Goal: Task Accomplishment & Management: Manage account settings

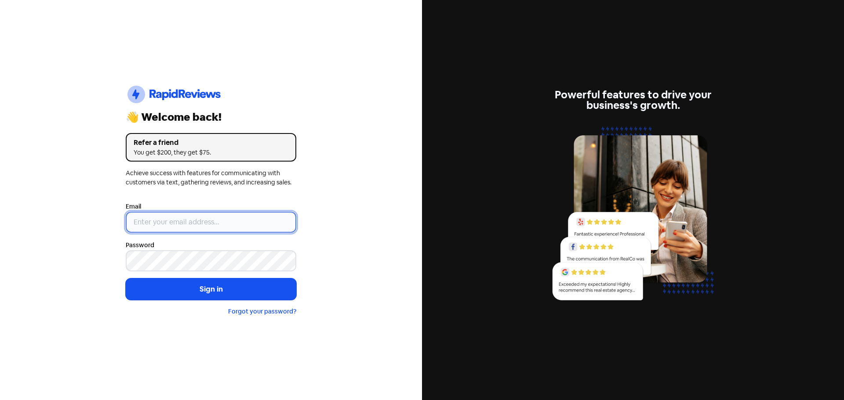
click at [154, 224] on input "email" at bounding box center [211, 222] width 171 height 21
drag, startPoint x: 720, startPoint y: 109, endPoint x: 712, endPoint y: 114, distance: 9.3
click at [0, 400] on nordpass-portal at bounding box center [0, 400] width 0 height 0
type input "support@dimple.nz"
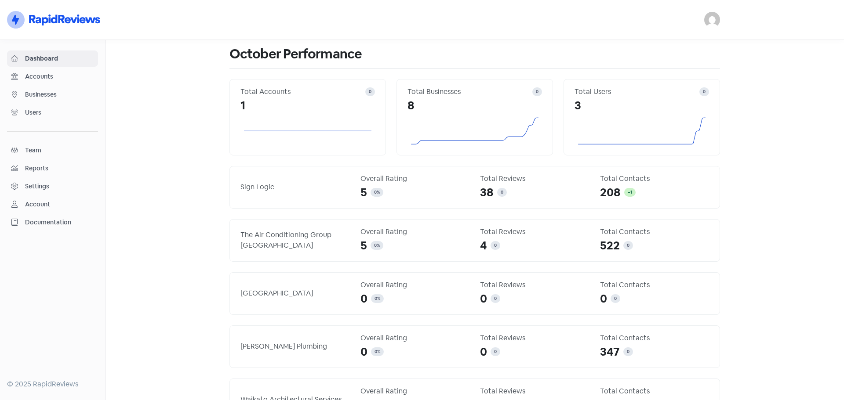
click at [53, 93] on span "Businesses" at bounding box center [59, 94] width 69 height 9
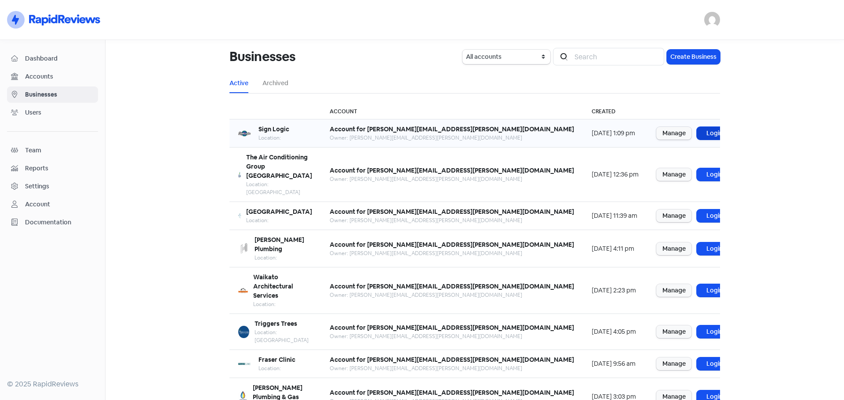
click at [697, 129] on link "Login" at bounding box center [714, 133] width 35 height 13
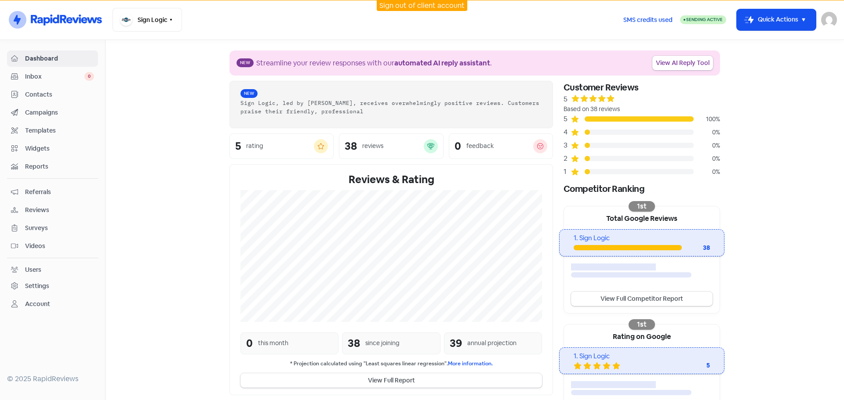
click at [30, 111] on span "Campaigns" at bounding box center [59, 112] width 69 height 9
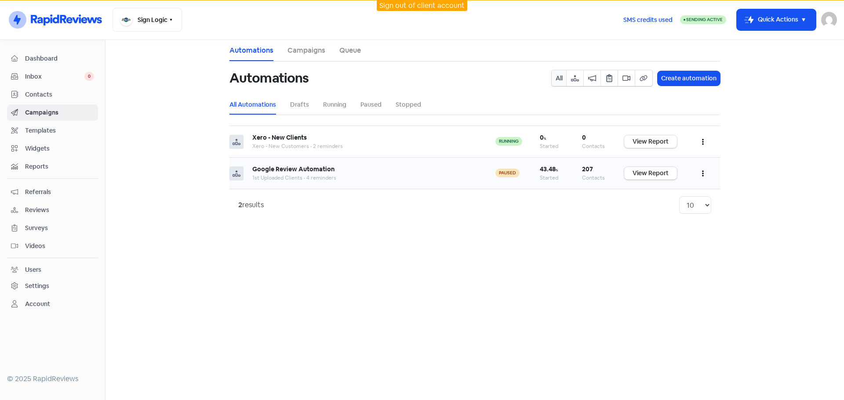
drag, startPoint x: 707, startPoint y: 173, endPoint x: 706, endPoint y: 184, distance: 11.4
click at [706, 173] on button "button" at bounding box center [703, 173] width 17 height 21
click at [675, 213] on button "Resume" at bounding box center [675, 213] width 69 height 18
click at [296, 173] on div "Google Review Automation" at bounding box center [365, 169] width 226 height 9
click at [644, 175] on link "View Report" at bounding box center [650, 173] width 53 height 13
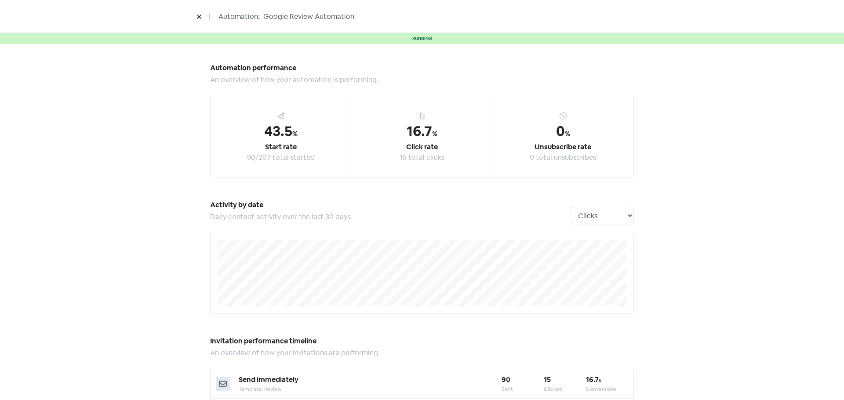
drag, startPoint x: 709, startPoint y: 185, endPoint x: 713, endPoint y: 184, distance: 4.6
drag, startPoint x: 697, startPoint y: 244, endPoint x: 721, endPoint y: 253, distance: 26.3
click at [199, 16] on icon at bounding box center [199, 16] width 5 height 5
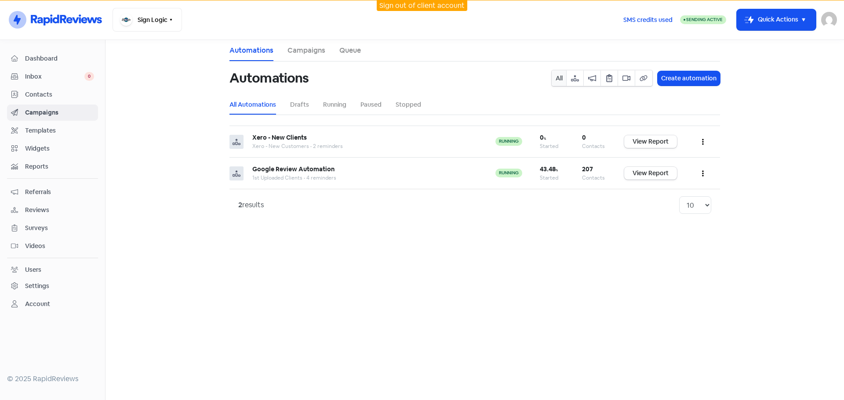
drag, startPoint x: 47, startPoint y: 207, endPoint x: 47, endPoint y: 216, distance: 8.8
click at [47, 207] on span "Reviews" at bounding box center [59, 210] width 69 height 9
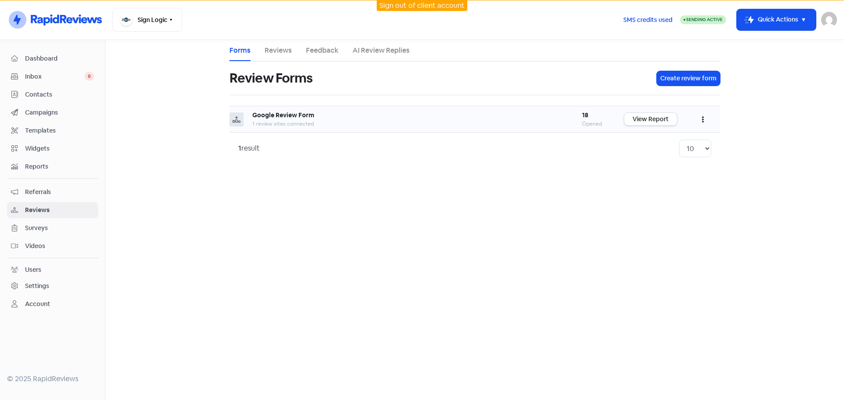
click at [705, 122] on button "button" at bounding box center [703, 119] width 17 height 21
click at [661, 142] on link "Preview" at bounding box center [674, 142] width 74 height 18
click at [702, 119] on icon "button" at bounding box center [703, 119] width 2 height 7
click at [663, 161] on link "Edit" at bounding box center [674, 159] width 74 height 18
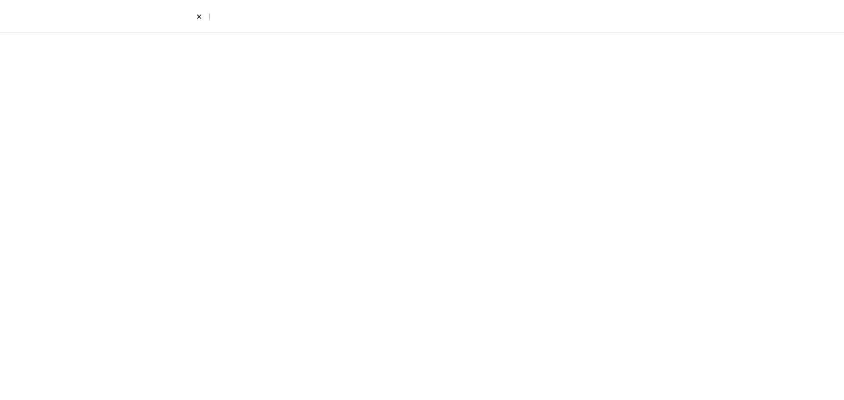
select select "8"
select select "4"
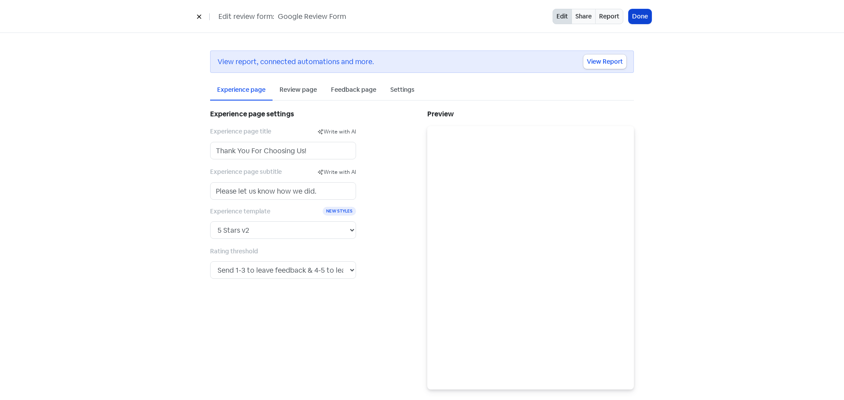
click at [637, 20] on button "Done" at bounding box center [640, 16] width 23 height 15
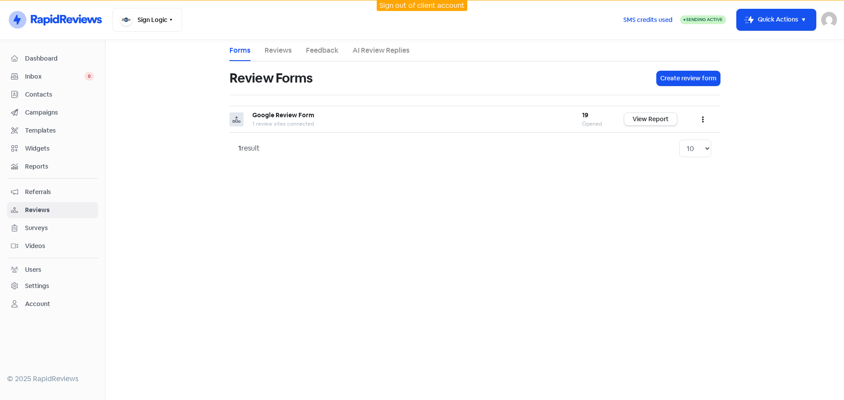
click at [46, 78] on span "Inbox" at bounding box center [54, 76] width 59 height 9
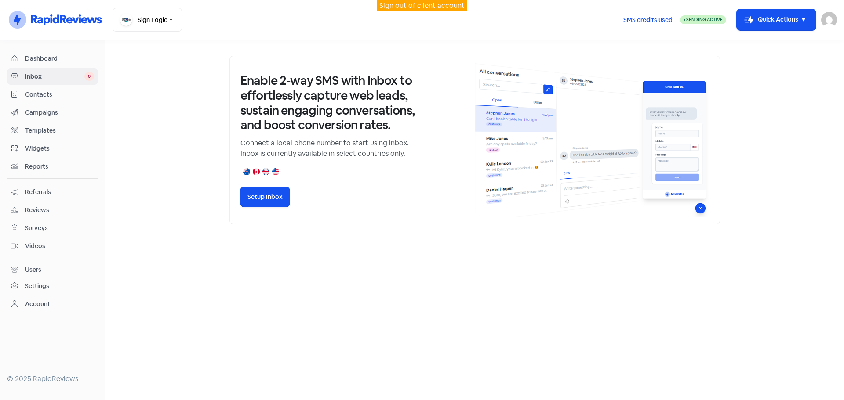
click at [43, 110] on span "Campaigns" at bounding box center [59, 112] width 69 height 9
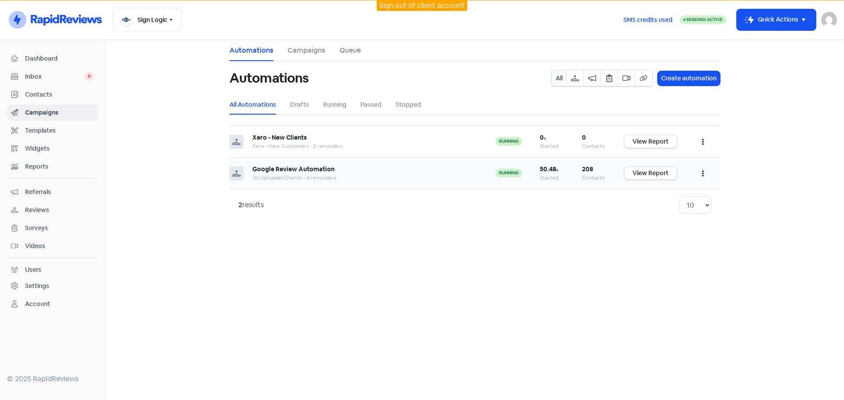
click at [704, 175] on button "button" at bounding box center [703, 173] width 17 height 21
click at [542, 280] on main "Automations Campaigns Queue Automations All Create automation All Automations D…" at bounding box center [475, 220] width 739 height 360
click at [259, 174] on div "1st Uploaded Clients • 4 reminders" at bounding box center [365, 178] width 226 height 8
click at [661, 177] on link "View Report" at bounding box center [650, 173] width 53 height 13
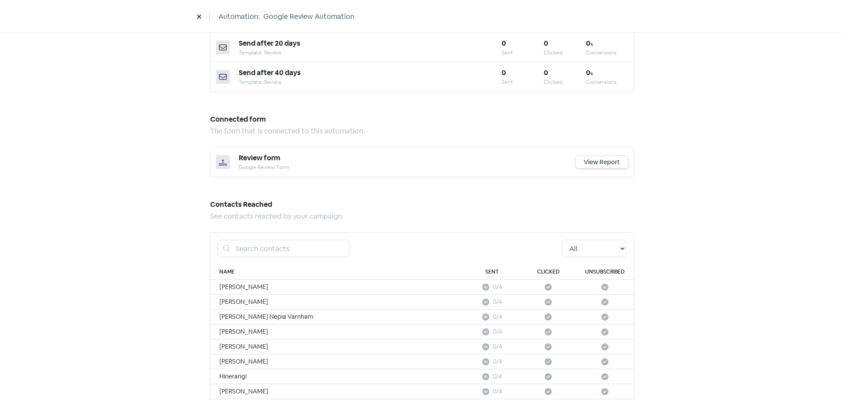
scroll to position [474, 0]
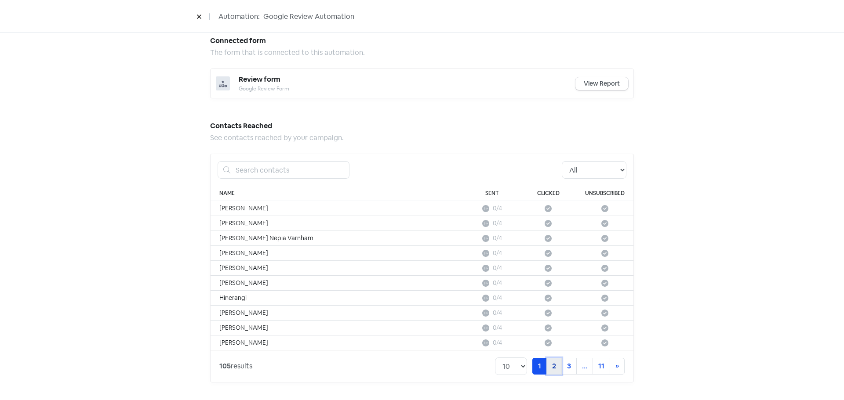
click at [552, 372] on link "2" at bounding box center [553, 366] width 15 height 17
click at [488, 368] on select "10 20 30 50 100" at bounding box center [482, 367] width 32 height 18
select select "100"
click at [466, 358] on select "10 20 30 50 100" at bounding box center [482, 367] width 32 height 18
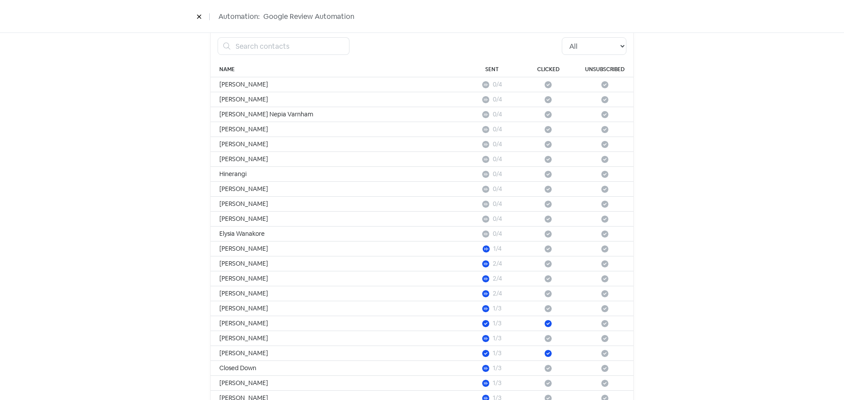
scroll to position [606, 0]
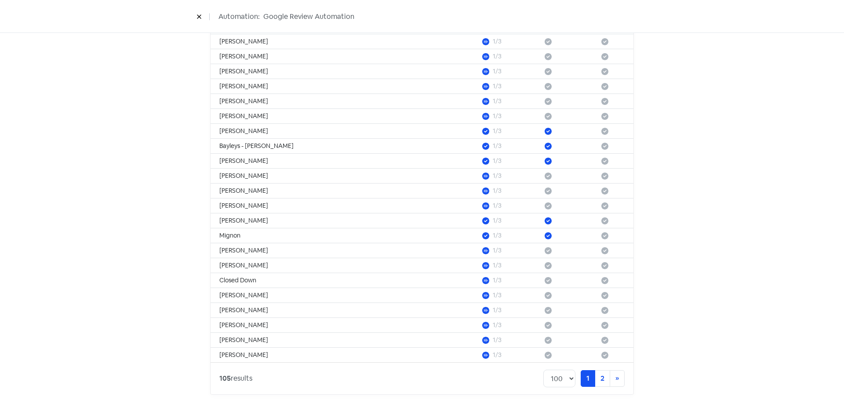
scroll to position [1820, 0]
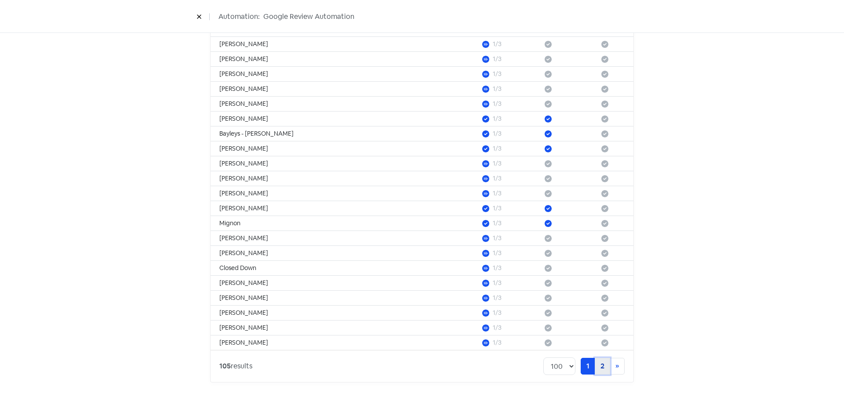
click at [597, 370] on link "2" at bounding box center [602, 366] width 15 height 17
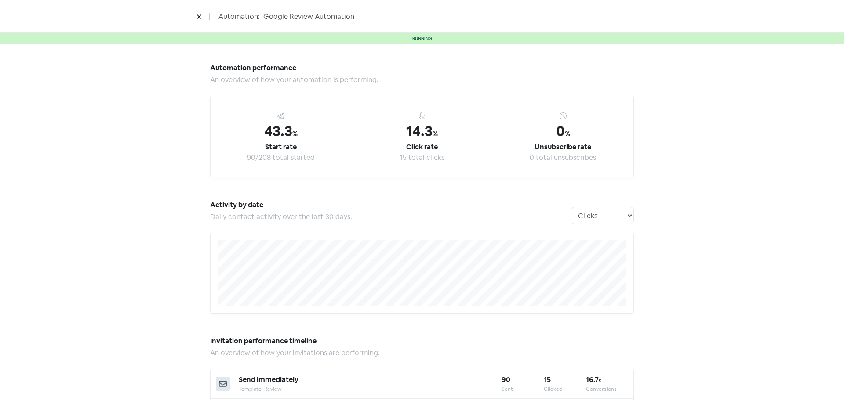
drag, startPoint x: 200, startPoint y: 15, endPoint x: 198, endPoint y: 19, distance: 5.1
click at [200, 15] on icon at bounding box center [199, 16] width 5 height 5
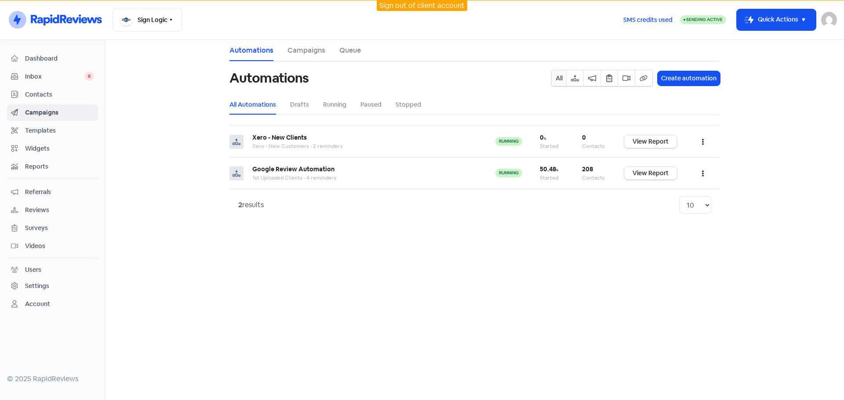
click at [43, 279] on link "Settings" at bounding box center [52, 286] width 91 height 16
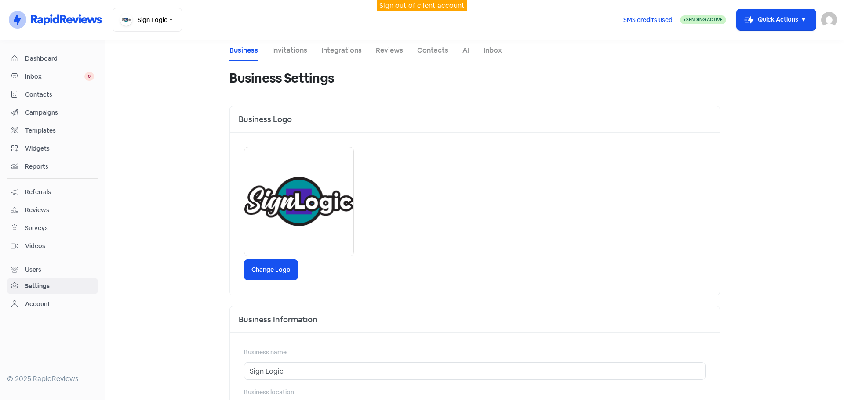
click at [40, 270] on div "Users" at bounding box center [33, 270] width 16 height 9
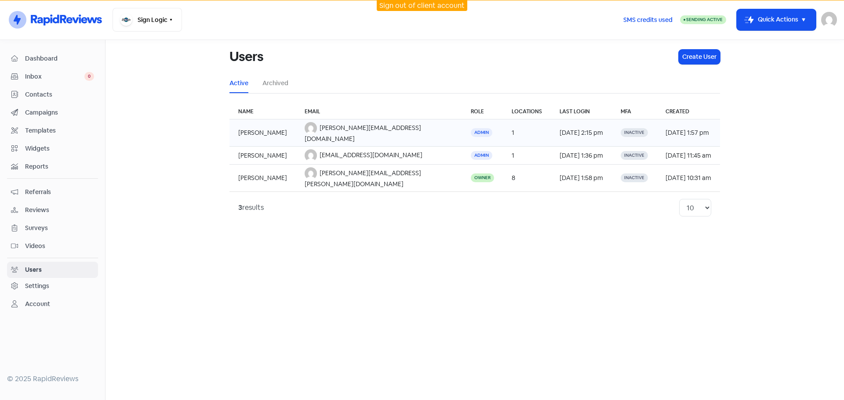
click at [366, 131] on span "liz@grantgroup.co.nz" at bounding box center [363, 133] width 116 height 19
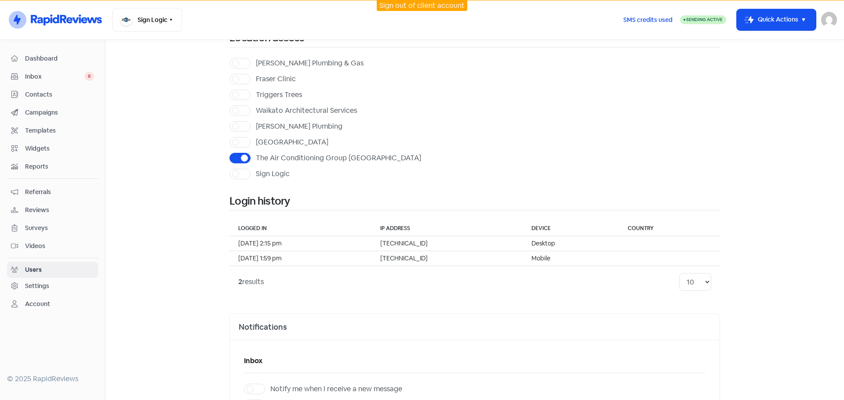
scroll to position [88, 0]
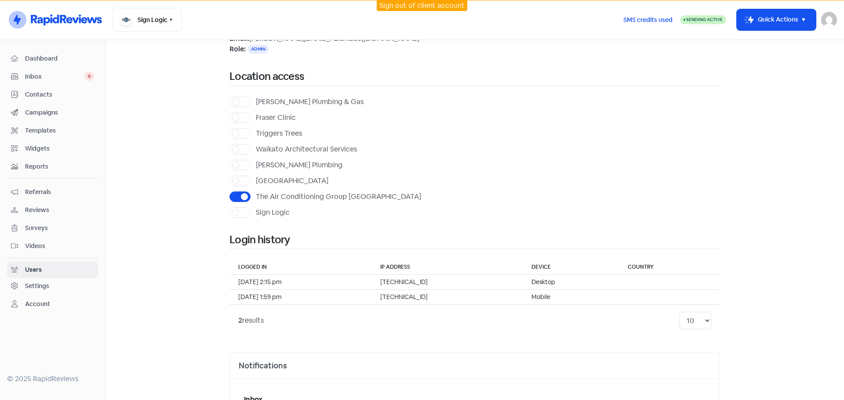
drag, startPoint x: 55, startPoint y: 55, endPoint x: 47, endPoint y: 81, distance: 26.9
click at [55, 55] on span "Dashboard" at bounding box center [59, 58] width 69 height 9
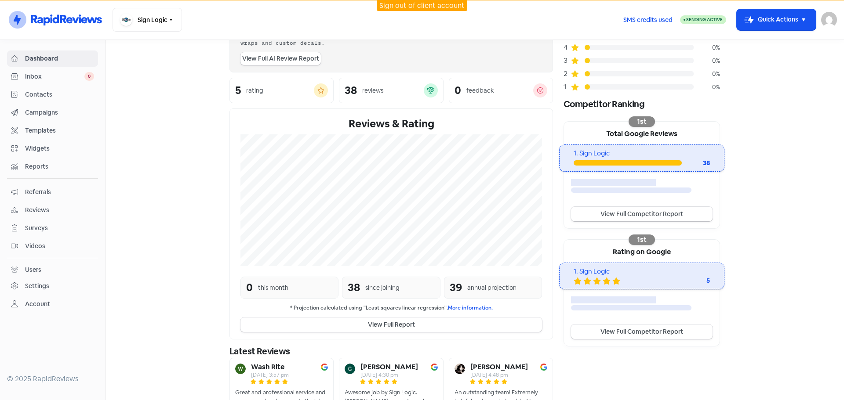
scroll to position [88, 0]
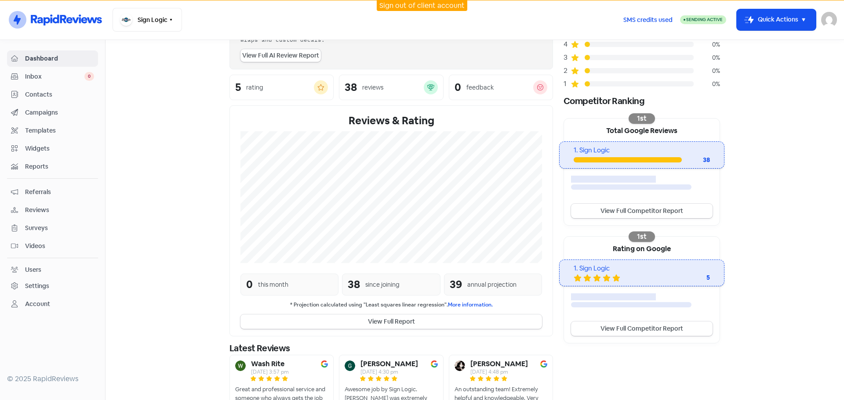
click at [371, 282] on div "since joining" at bounding box center [382, 284] width 34 height 9
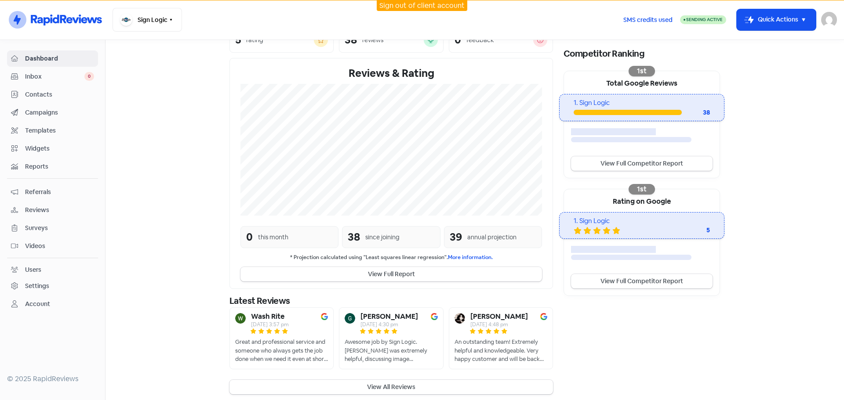
scroll to position [140, 0]
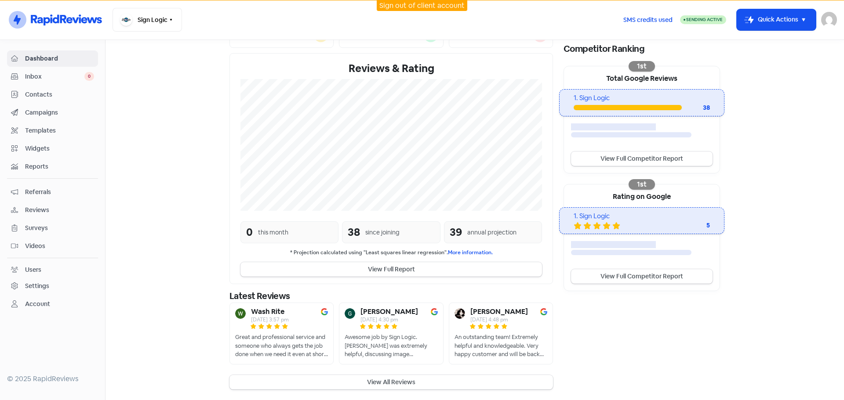
click at [760, 181] on section "New Streamline your review responses with our automated AI reply assistant . Vi…" at bounding box center [475, 150] width 739 height 501
click at [788, 253] on section "New Streamline your review responses with our automated AI reply assistant . Vi…" at bounding box center [475, 150] width 739 height 501
click at [640, 103] on div "1. Sign Logic 38" at bounding box center [642, 102] width 136 height 19
click at [160, 22] on button "Sign Logic" at bounding box center [147, 20] width 69 height 24
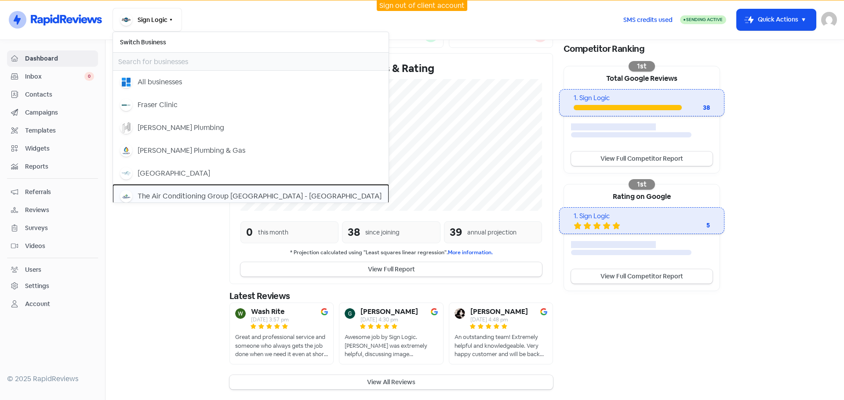
click at [176, 195] on div "The Air Conditioning Group [GEOGRAPHIC_DATA] - [GEOGRAPHIC_DATA]" at bounding box center [260, 196] width 244 height 11
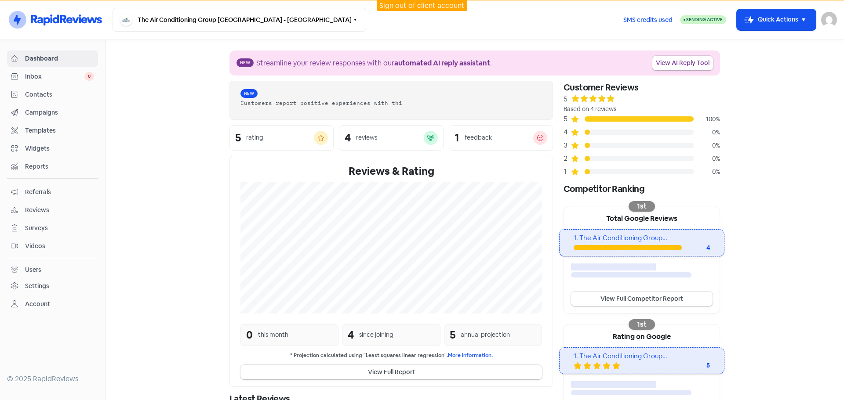
click at [42, 115] on span "Campaigns" at bounding box center [59, 112] width 69 height 9
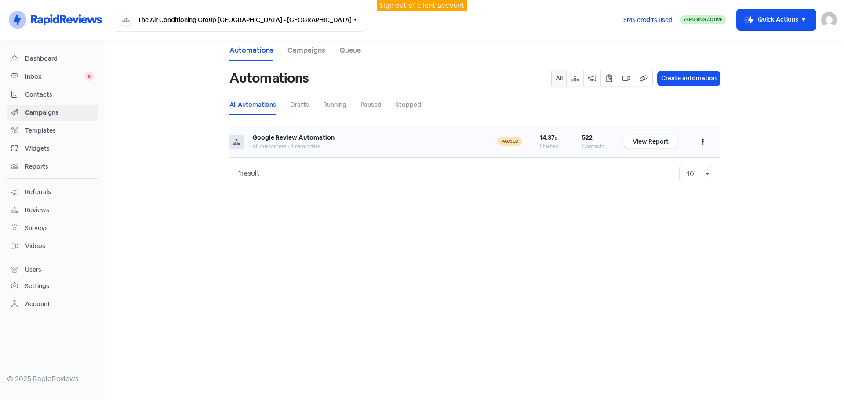
click at [638, 142] on link "View Report" at bounding box center [650, 141] width 53 height 13
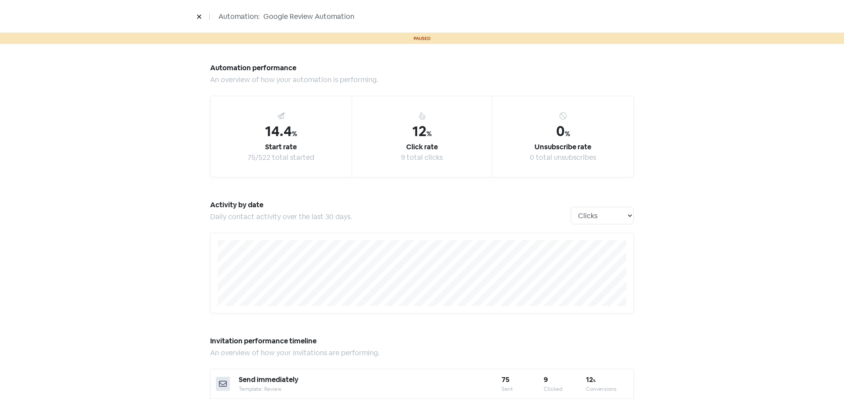
click at [195, 15] on button at bounding box center [199, 16] width 13 height 15
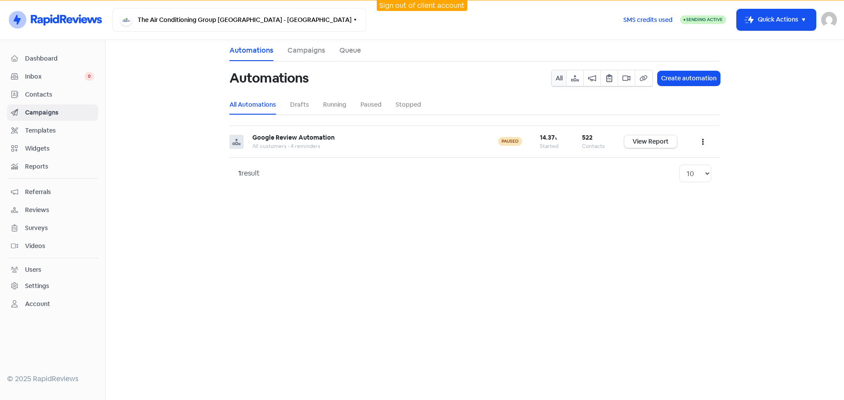
click at [67, 287] on div "Settings" at bounding box center [52, 286] width 83 height 10
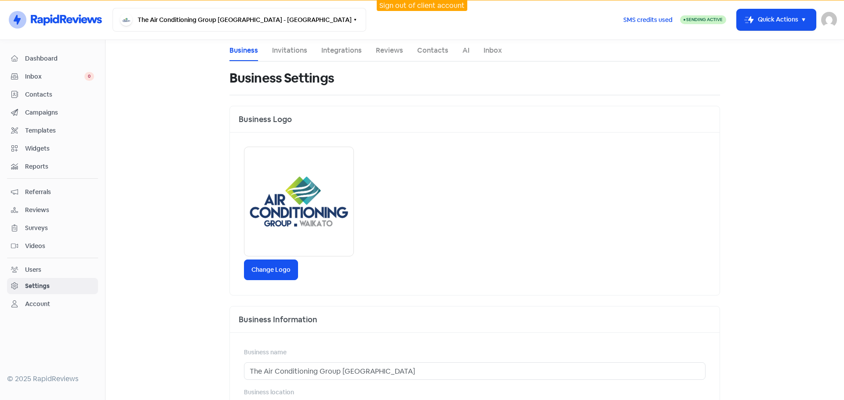
click at [298, 54] on link "Invitations" at bounding box center [289, 50] width 35 height 11
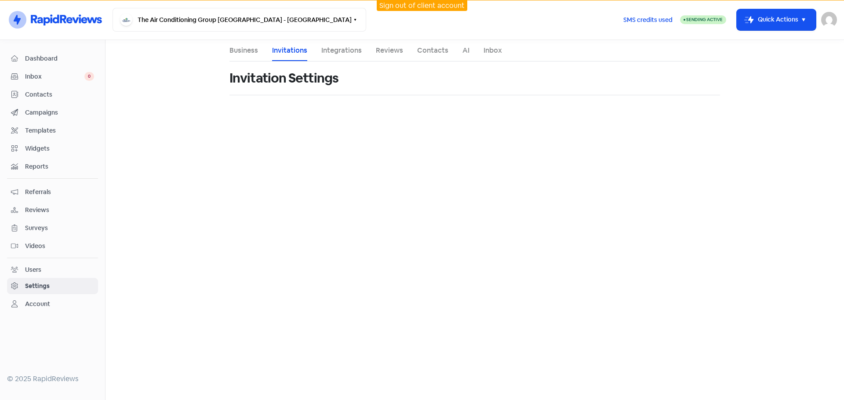
select select "Pacific/Auckland"
select select "09:00:00"
select select "17:30:00"
select select "09:00:00"
select select "17:30:00"
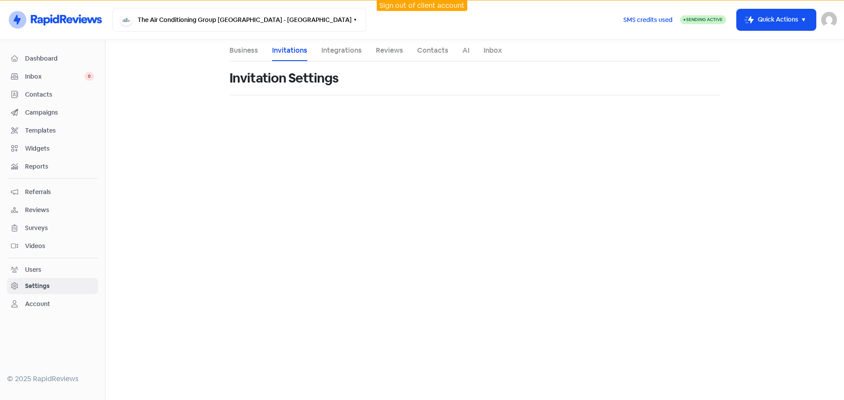
select select "09:00:00"
select select "17:30:00"
select select "09:00:00"
select select "17:30:00"
select select "09:00:00"
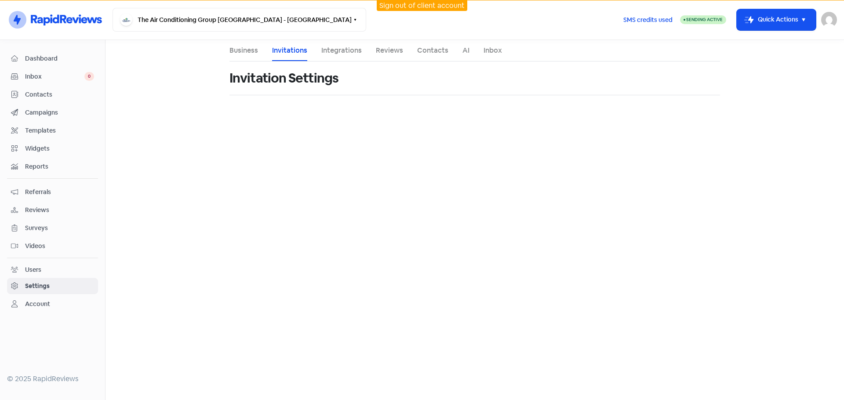
select select "17:30:00"
select select "NZ"
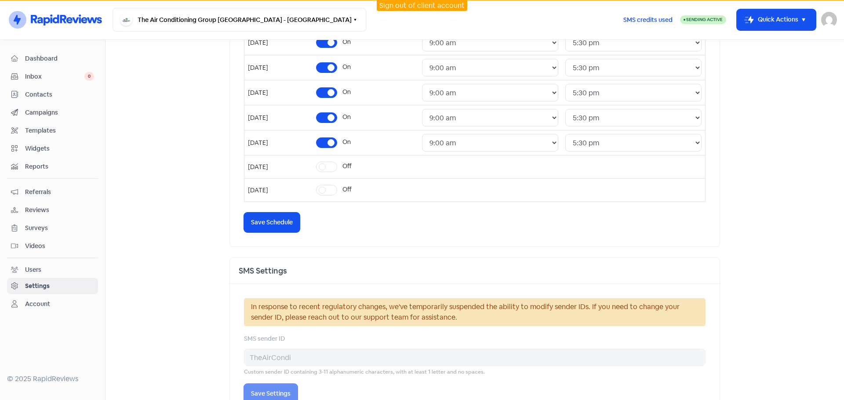
scroll to position [410, 0]
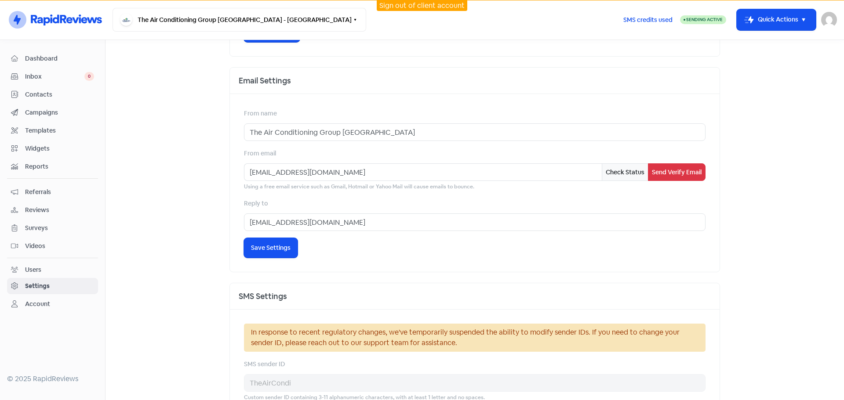
click at [746, 229] on main "Business Invitations Integrations Reviews Contacts AI Inbox Invitation Settings…" at bounding box center [475, 220] width 739 height 360
click at [253, 173] on input "liz@aricongroup.co.nz" at bounding box center [423, 173] width 358 height 18
drag, startPoint x: 259, startPoint y: 173, endPoint x: 371, endPoint y: 183, distance: 112.5
click at [366, 180] on input "liz@aricongroup.co.nz" at bounding box center [423, 173] width 358 height 18
drag, startPoint x: 294, startPoint y: 165, endPoint x: 201, endPoint y: 171, distance: 93.0
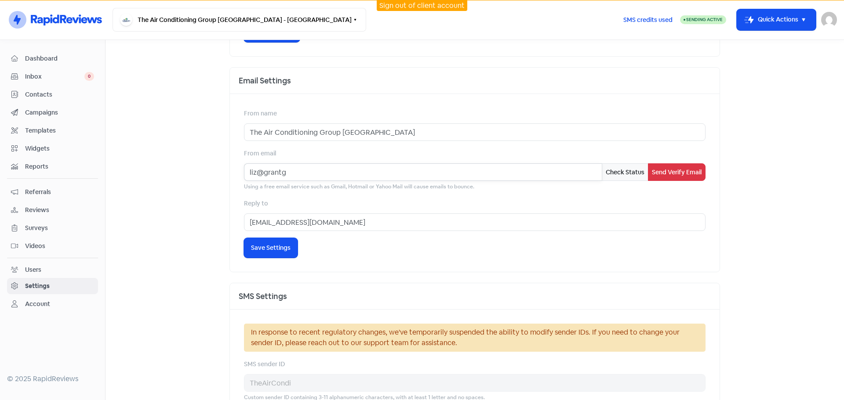
click at [201, 171] on main "Business Invitations Integrations Reviews Contacts AI Inbox Invitation Settings…" at bounding box center [475, 220] width 739 height 360
paste input "roup.co.nz"
type input "liz@grantgroup.co.nz"
drag, startPoint x: 336, startPoint y: 223, endPoint x: 244, endPoint y: 227, distance: 92.4
click at [244, 227] on input "info@aricongroup.co.nz" at bounding box center [475, 223] width 462 height 18
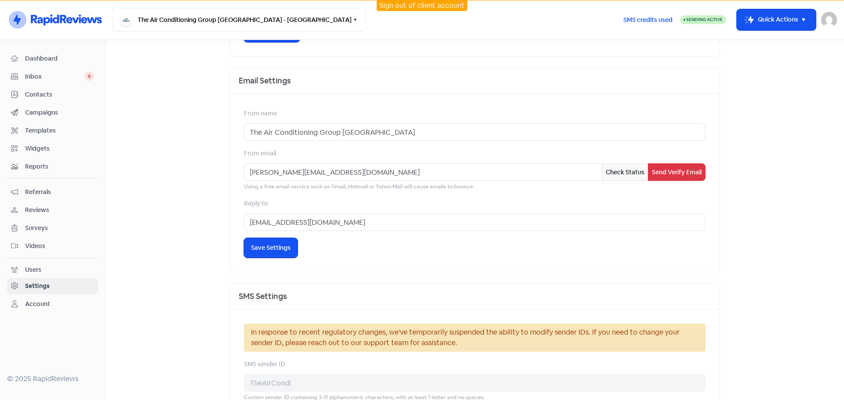
drag, startPoint x: 351, startPoint y: 251, endPoint x: 361, endPoint y: 249, distance: 10.3
click at [350, 251] on div "From name The Air Conditioning Group Waikato From email liz@grantgroup.co.nz Ch…" at bounding box center [475, 183] width 490 height 178
click at [404, 199] on div "Reply to info@aricongroup.co.nz" at bounding box center [475, 214] width 462 height 33
click at [676, 171] on button "Send Verify Email" at bounding box center [677, 173] width 58 height 18
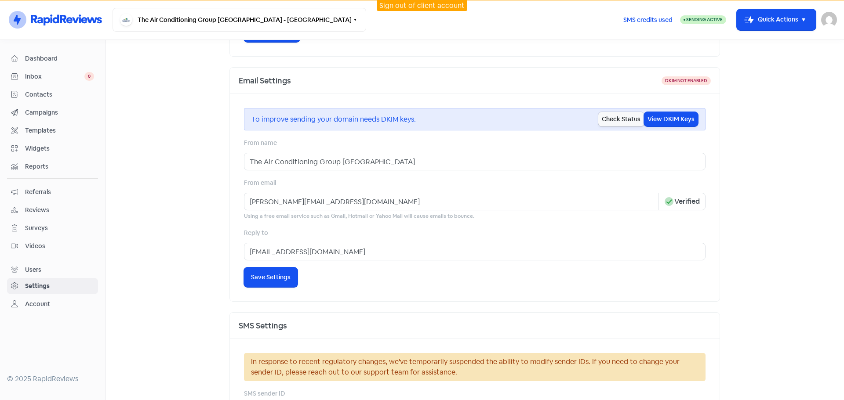
click at [330, 269] on div "To improve sending your domain needs DKIM keys. Check Status View DKIM Keys Fro…" at bounding box center [475, 197] width 490 height 207
click at [49, 106] on link "Campaigns" at bounding box center [52, 113] width 91 height 16
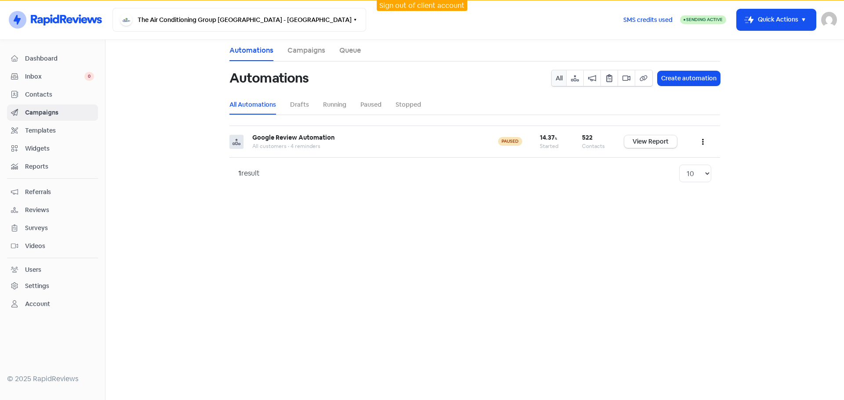
click at [593, 264] on main "Automations Campaigns Queue Automations All Create automation All Automations D…" at bounding box center [475, 220] width 739 height 360
click at [701, 142] on button "button" at bounding box center [703, 141] width 17 height 21
click at [656, 161] on button "Edit" at bounding box center [675, 164] width 69 height 18
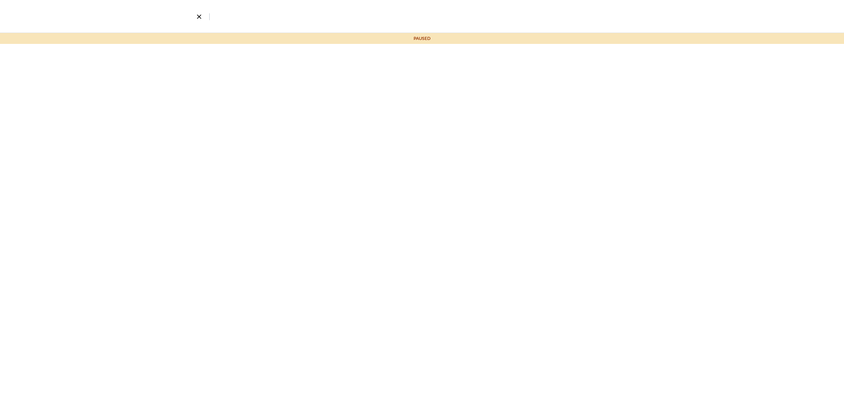
select select "3746"
select select "20"
select select "30"
select select "60"
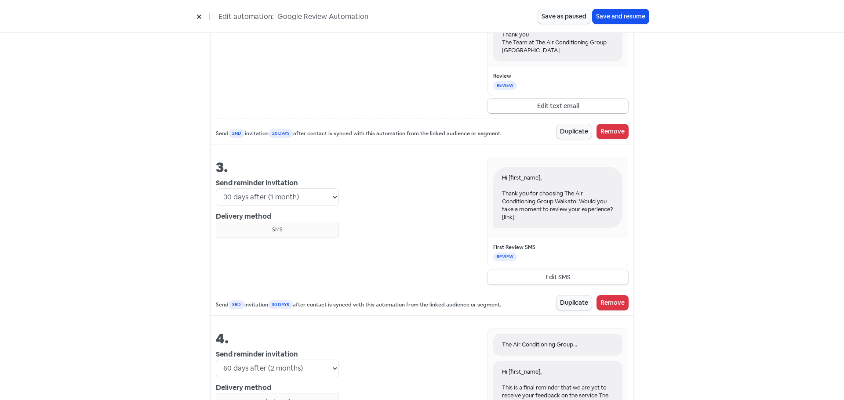
scroll to position [835, 0]
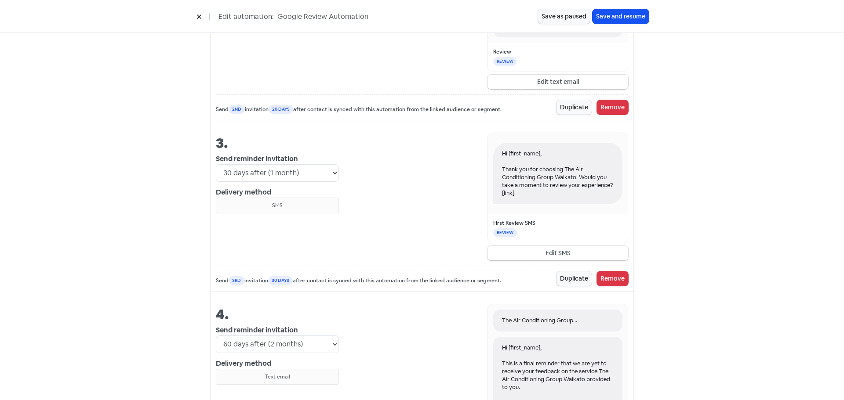
drag, startPoint x: 702, startPoint y: 201, endPoint x: 706, endPoint y: 200, distance: 4.5
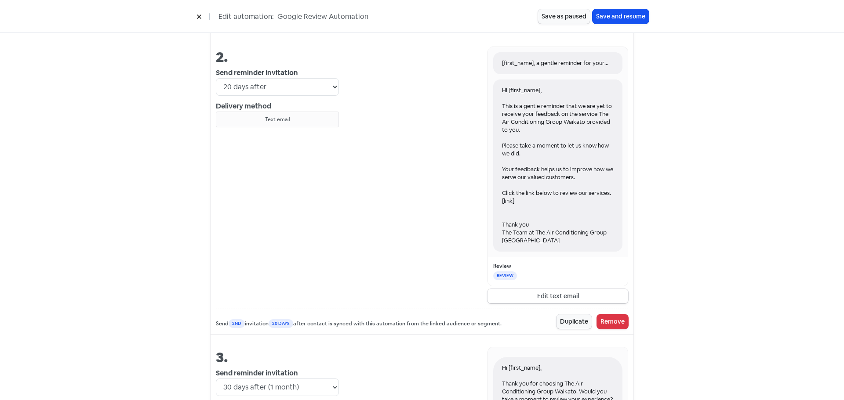
scroll to position [747, 0]
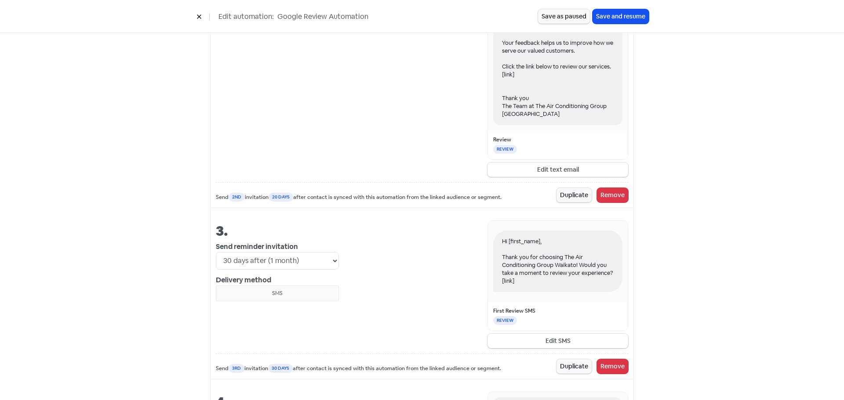
click at [770, 229] on div "Your review automation Automations will send to a maximum of 15 contacts per da…" at bounding box center [422, 14] width 844 height 1435
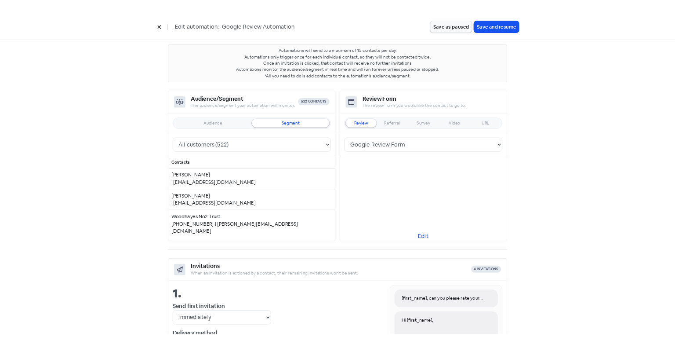
scroll to position [0, 0]
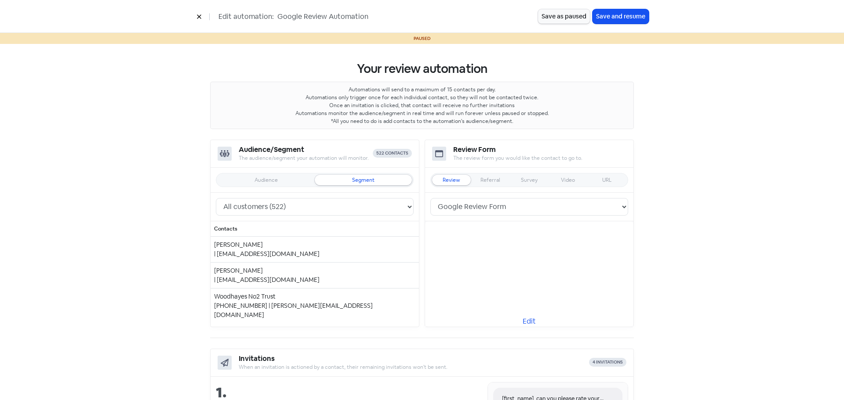
click at [197, 15] on icon at bounding box center [199, 17] width 4 height 4
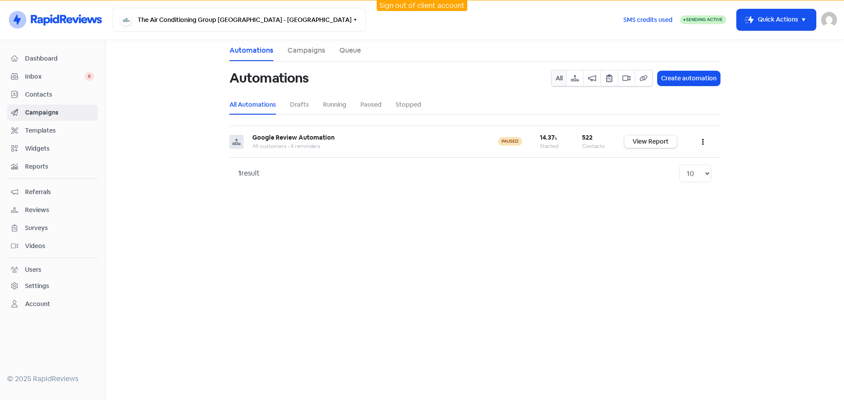
click at [367, 216] on main "Automations Campaigns Queue Automations All Create automation All Automations D…" at bounding box center [475, 220] width 739 height 360
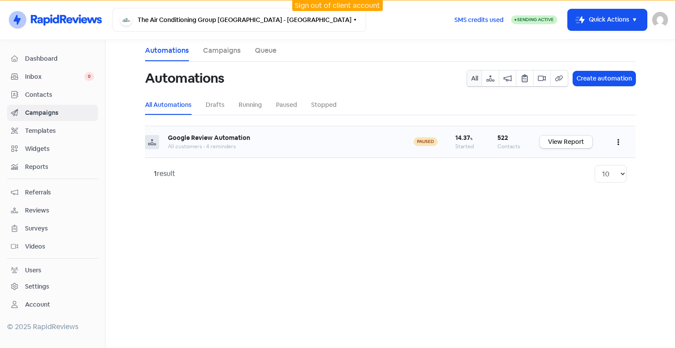
click at [619, 144] on button "button" at bounding box center [618, 141] width 17 height 21
click at [262, 219] on main "Automations Campaigns Queue Automations All Create automation All Automations D…" at bounding box center [391, 194] width 570 height 308
click at [617, 142] on button "button" at bounding box center [618, 141] width 17 height 21
click at [579, 181] on button "Resume" at bounding box center [591, 182] width 69 height 18
click at [285, 244] on main "Automations Campaigns Queue Automations All Create automation All Automations D…" at bounding box center [391, 194] width 570 height 308
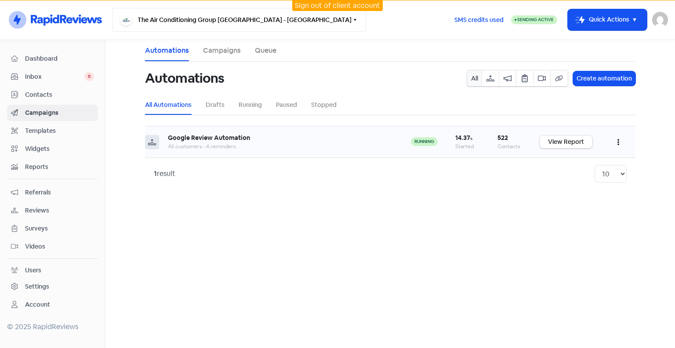
click at [203, 21] on button "The Air Conditioning Group [GEOGRAPHIC_DATA] - [GEOGRAPHIC_DATA]" at bounding box center [240, 20] width 254 height 24
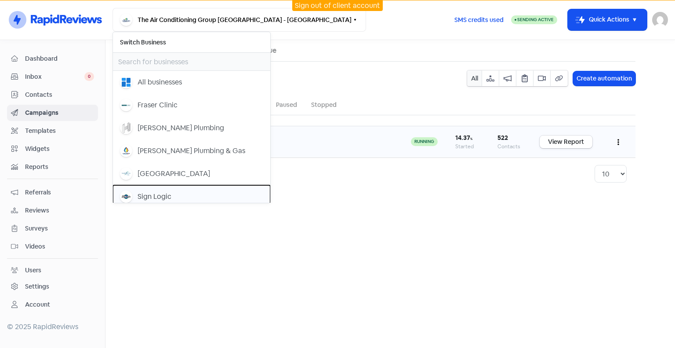
click at [173, 189] on button "Sign Logic" at bounding box center [191, 196] width 157 height 23
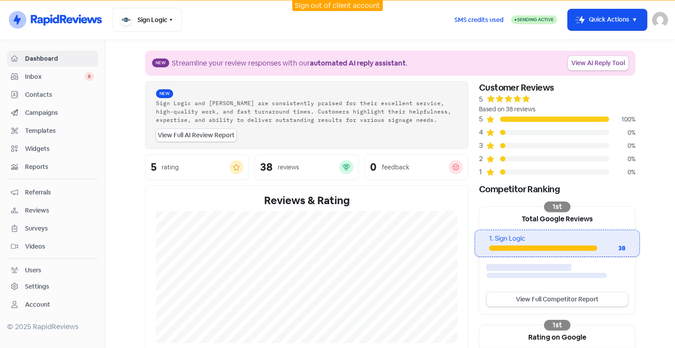
click at [44, 112] on span "Campaigns" at bounding box center [59, 112] width 69 height 9
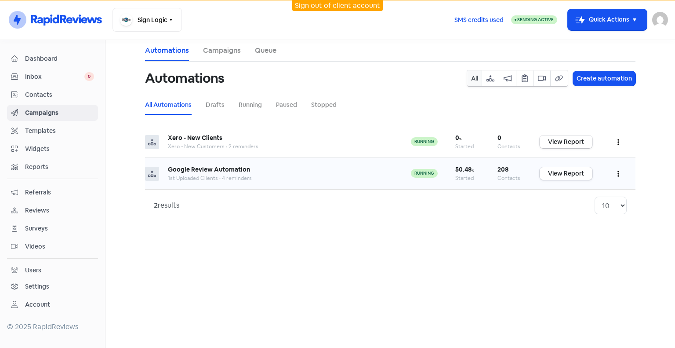
click at [619, 171] on icon "button" at bounding box center [619, 174] width 2 height 6
click at [577, 196] on button "Edit" at bounding box center [591, 196] width 69 height 18
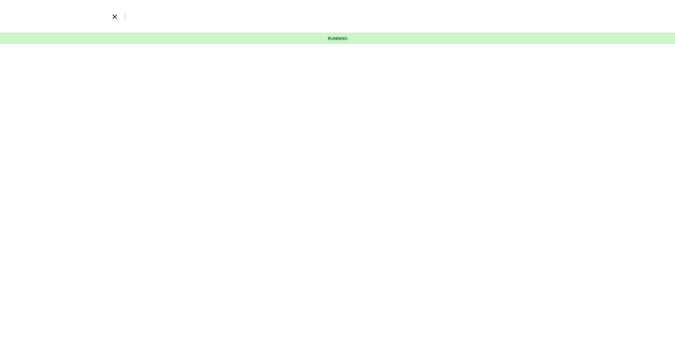
select select "3750"
select select "20"
select select "40"
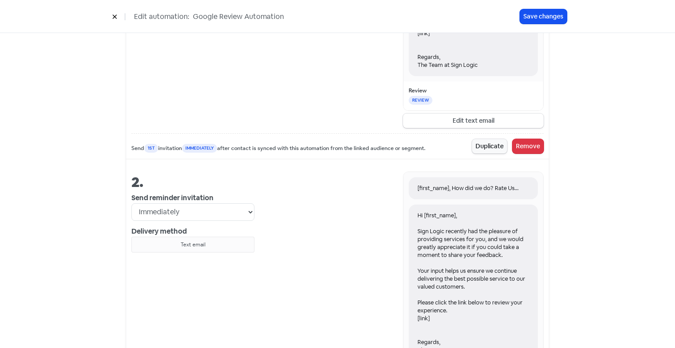
scroll to position [628, 0]
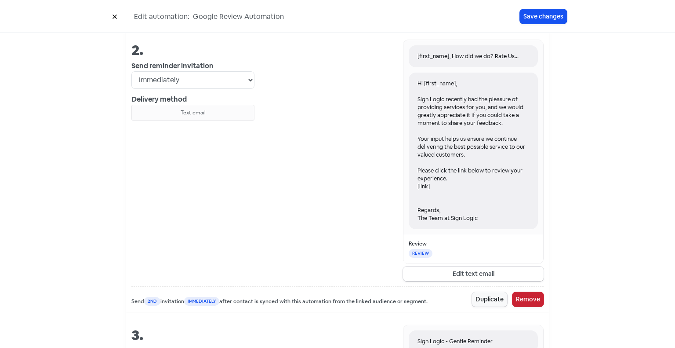
click at [530, 295] on button "Remove" at bounding box center [528, 299] width 31 height 15
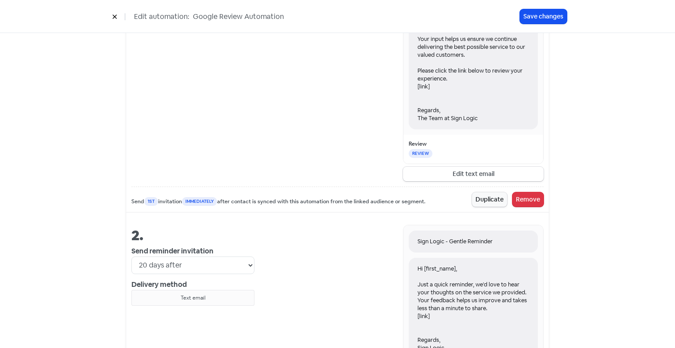
scroll to position [619, 0]
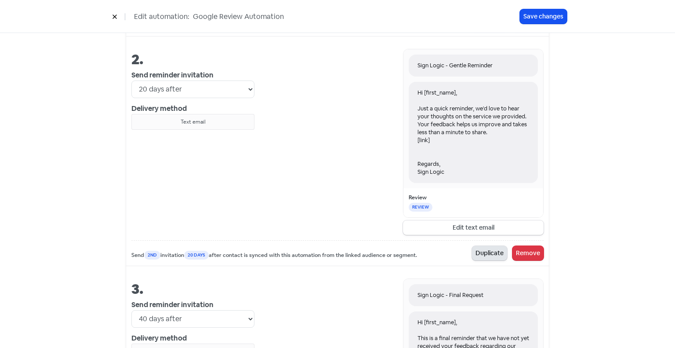
click at [483, 250] on button "Duplicate" at bounding box center [489, 253] width 35 height 15
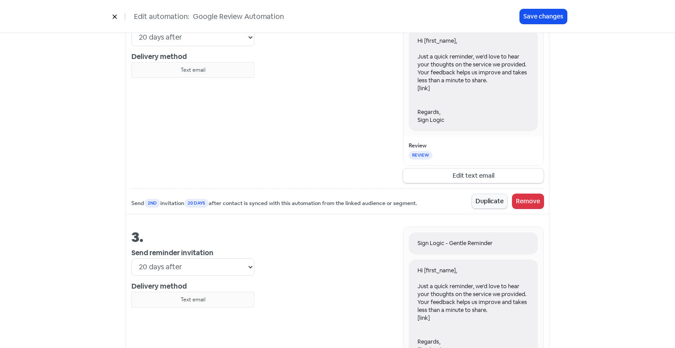
scroll to position [706, 0]
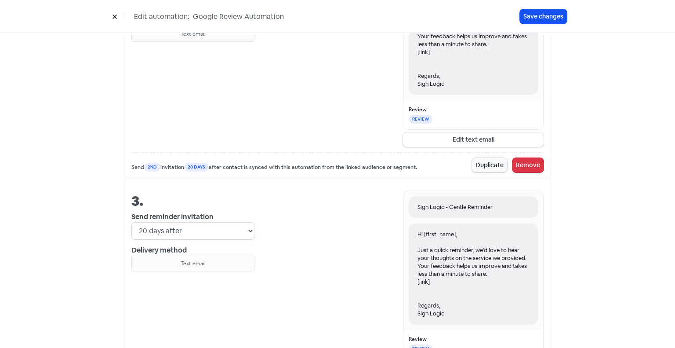
click at [245, 229] on select "Immediately 1 day after 2 days after 3 days after 4 days after 5 days after 6 d…" at bounding box center [192, 231] width 123 height 18
select select "30"
click at [131, 222] on select "Immediately 1 day after 2 days after 3 days after 4 days after 5 days after 6 d…" at bounding box center [192, 231] width 123 height 18
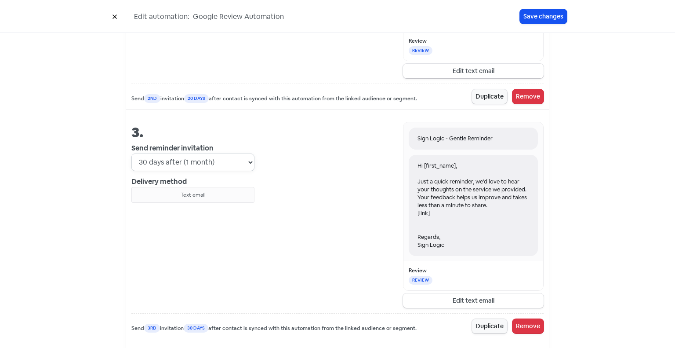
scroll to position [838, 0]
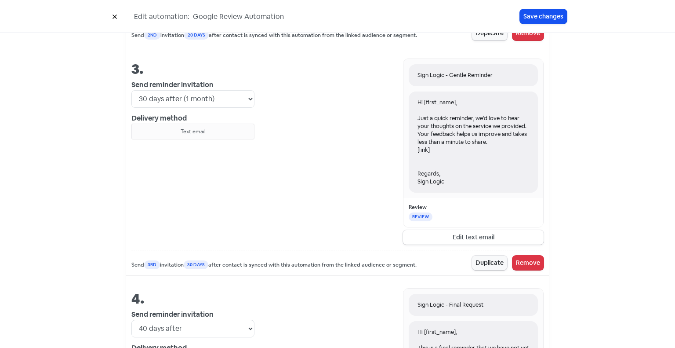
click at [203, 130] on div "Text email" at bounding box center [192, 131] width 115 height 8
click at [177, 133] on div "Text email" at bounding box center [192, 132] width 123 height 16
click at [466, 230] on button "Edit text email" at bounding box center [473, 237] width 141 height 15
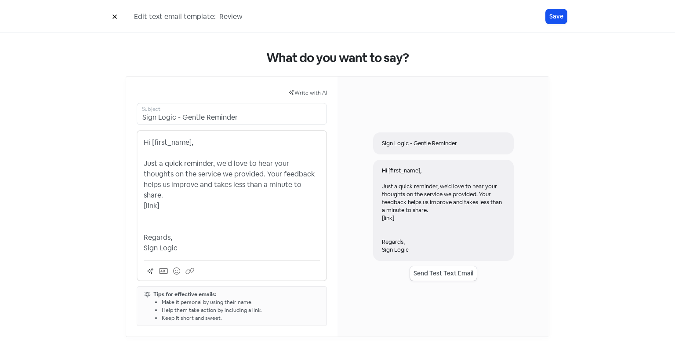
drag, startPoint x: 287, startPoint y: 184, endPoint x: 142, endPoint y: 163, distance: 146.6
click at [142, 163] on div "Hi [first_name], Just a quick reminder, we'd love to hear your thoughts on the …" at bounding box center [232, 205] width 190 height 151
drag, startPoint x: 235, startPoint y: 118, endPoint x: 182, endPoint y: 116, distance: 52.4
click at [182, 116] on input "Sign Logic - Gentle Reminder" at bounding box center [232, 114] width 190 height 22
type input "Sign Logic - How Did We Do?"
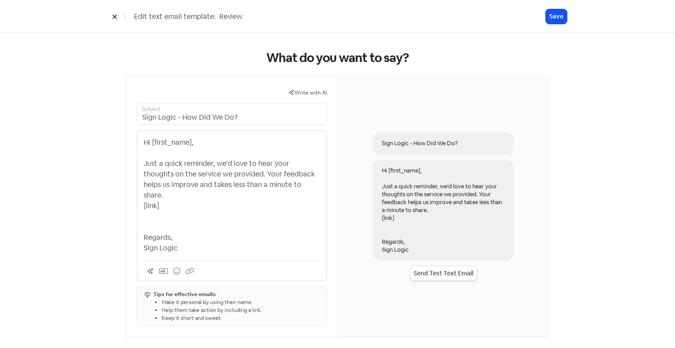
drag, startPoint x: 292, startPoint y: 182, endPoint x: 144, endPoint y: 165, distance: 149.1
click at [144, 165] on p "Hi [first_name], Just a quick reminder, we'd love to hear your thoughts on the …" at bounding box center [232, 195] width 176 height 116
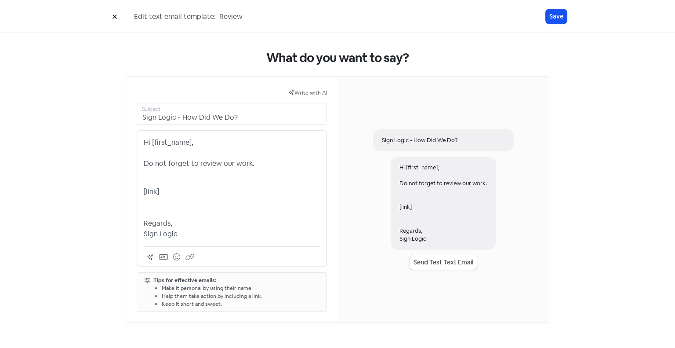
drag, startPoint x: 264, startPoint y: 165, endPoint x: 193, endPoint y: 164, distance: 70.8
click at [199, 163] on p "Hi [first_name], Do not forget to review our work." at bounding box center [232, 153] width 176 height 32
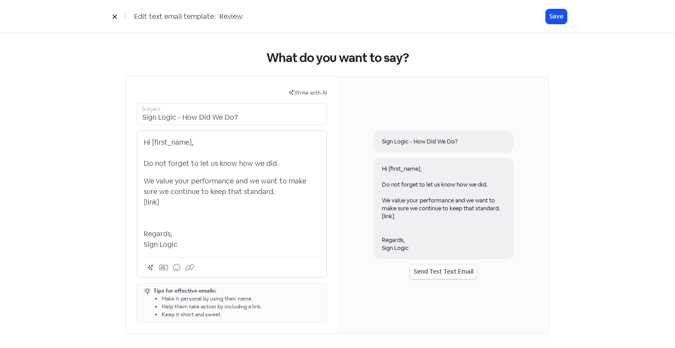
click at [252, 176] on p "We value your performance and we want to make sure we continue to keep that sta…" at bounding box center [232, 213] width 176 height 74
click at [219, 170] on div "Hi [first_name], Do not forget to let us know how we did. We value your perform…" at bounding box center [232, 193] width 176 height 113
click at [178, 167] on p "Hi [first_name], Do not forget to let us know how we did." at bounding box center [232, 153] width 176 height 32
click at [144, 164] on p "Hi [first_name], Do not forget to let us know how we did." at bounding box center [232, 153] width 176 height 32
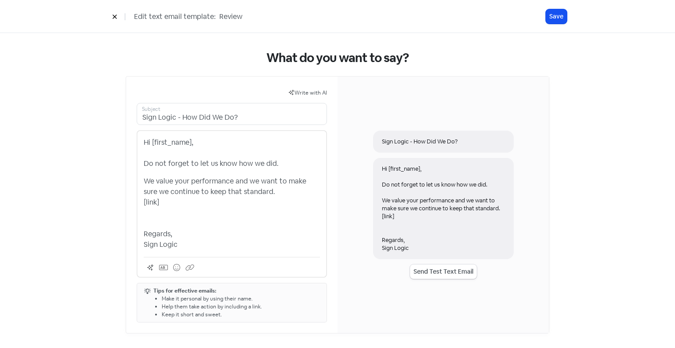
copy div "Do not forget to let us know how we did. We value your performance and we want …"
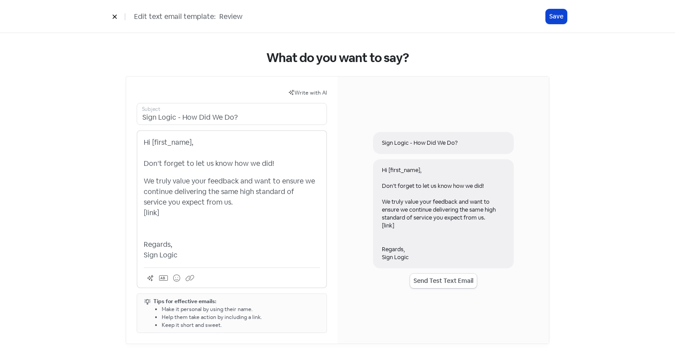
click at [562, 14] on button "Save" at bounding box center [556, 16] width 21 height 15
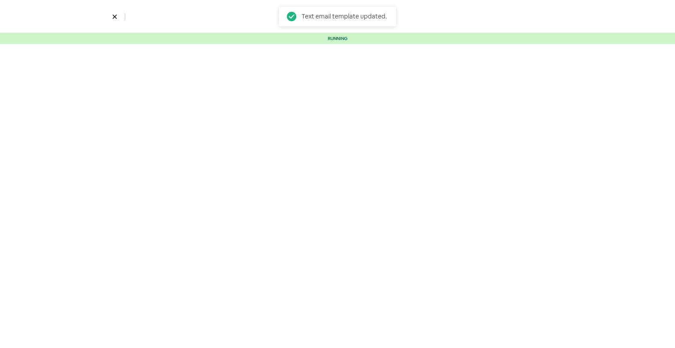
select select "3750"
select select "20"
select select "30"
select select "40"
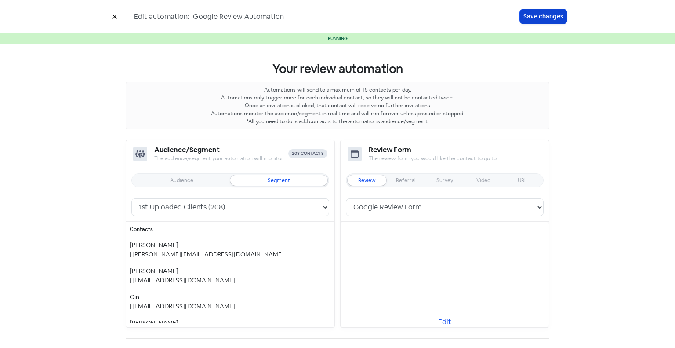
click at [529, 12] on button "Save changes" at bounding box center [543, 16] width 47 height 15
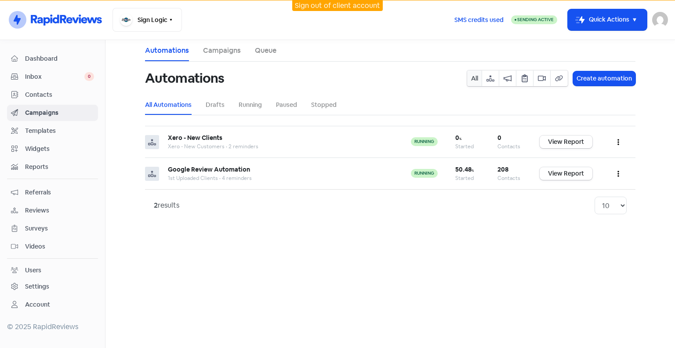
drag, startPoint x: 293, startPoint y: 233, endPoint x: 287, endPoint y: 226, distance: 9.0
click at [293, 233] on main "Automations Campaigns Queue Automations All Create automation All Automations D…" at bounding box center [391, 194] width 570 height 308
click at [504, 148] on div "Contacts" at bounding box center [510, 146] width 25 height 8
